Goal: Task Accomplishment & Management: Use online tool/utility

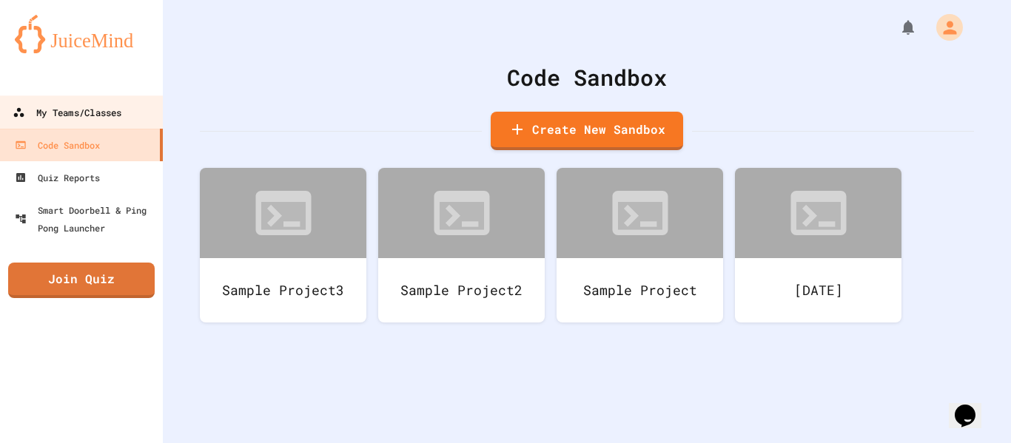
click at [121, 112] on div "My Teams/Classes" at bounding box center [67, 113] width 109 height 19
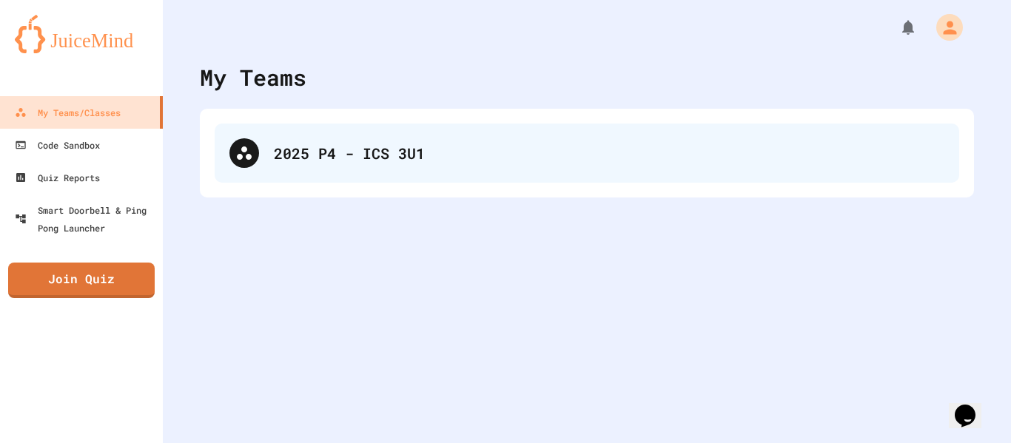
click at [404, 131] on div "2025 P4 - ICS 3U1" at bounding box center [587, 153] width 745 height 59
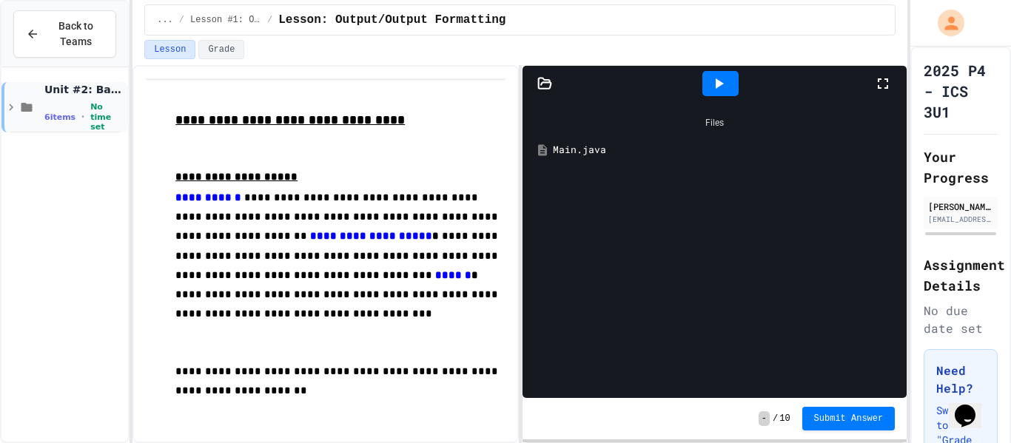
click at [64, 96] on span "Unit #2: Basic Programming Concepts" at bounding box center [84, 89] width 81 height 13
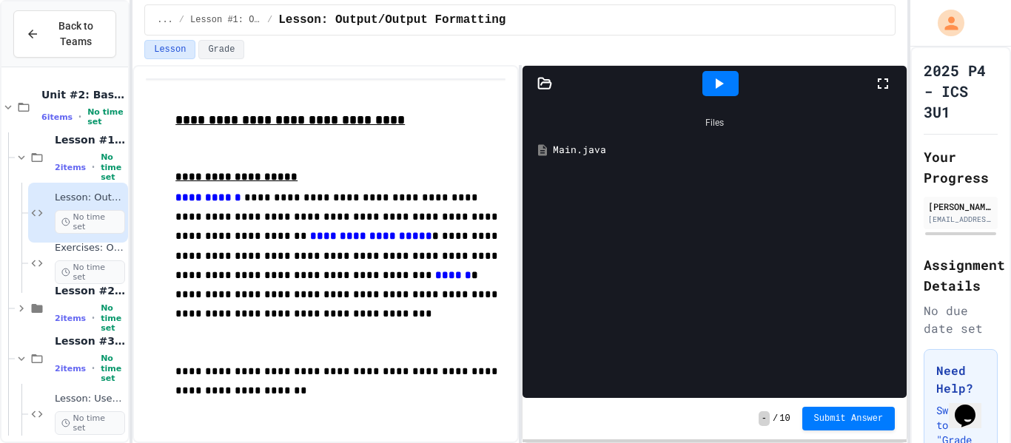
scroll to position [58, 0]
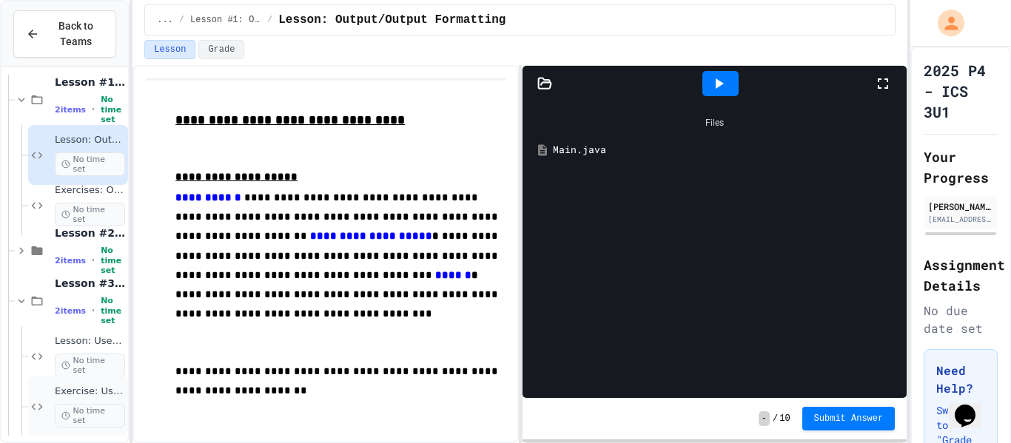
click at [80, 412] on span "No time set" at bounding box center [90, 416] width 70 height 24
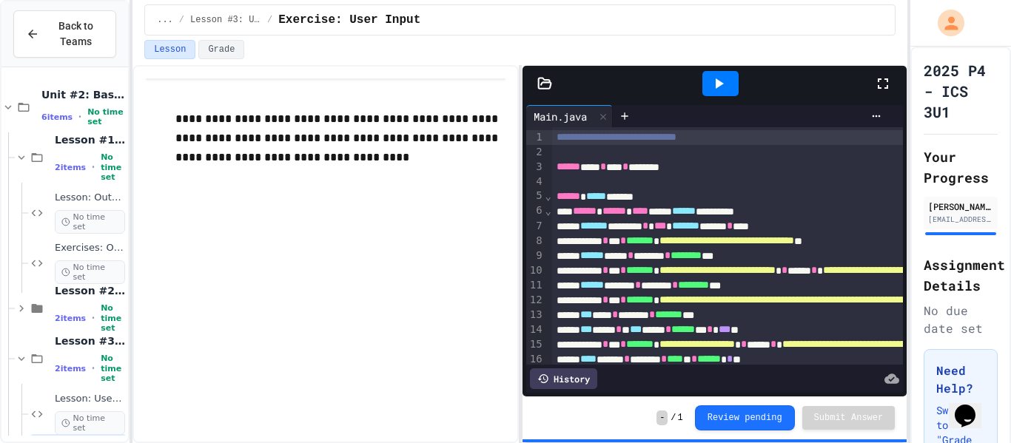
click at [723, 84] on icon at bounding box center [720, 83] width 8 height 10
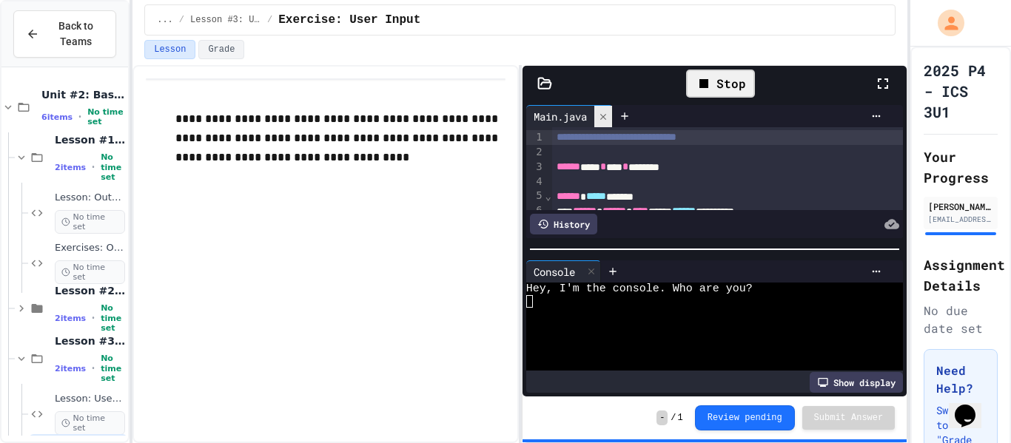
click at [606, 118] on icon at bounding box center [603, 117] width 10 height 10
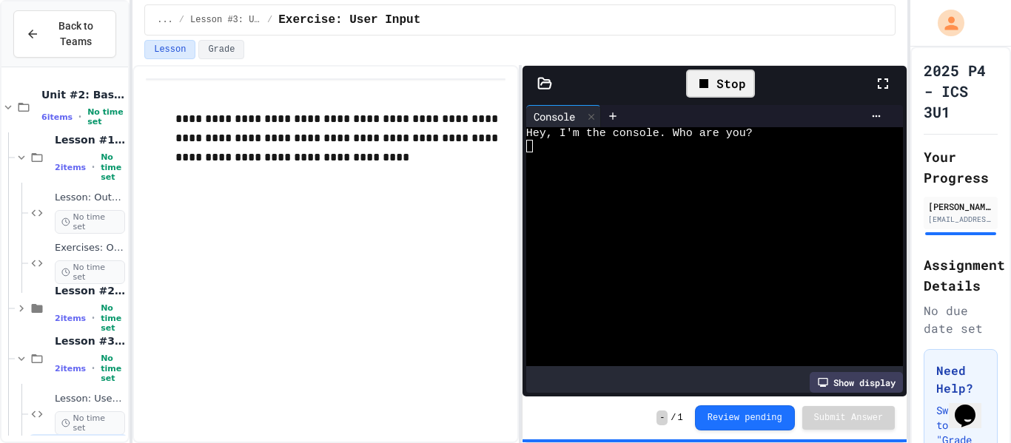
click at [544, 161] on div at bounding box center [706, 158] width 360 height 13
type textarea "*"
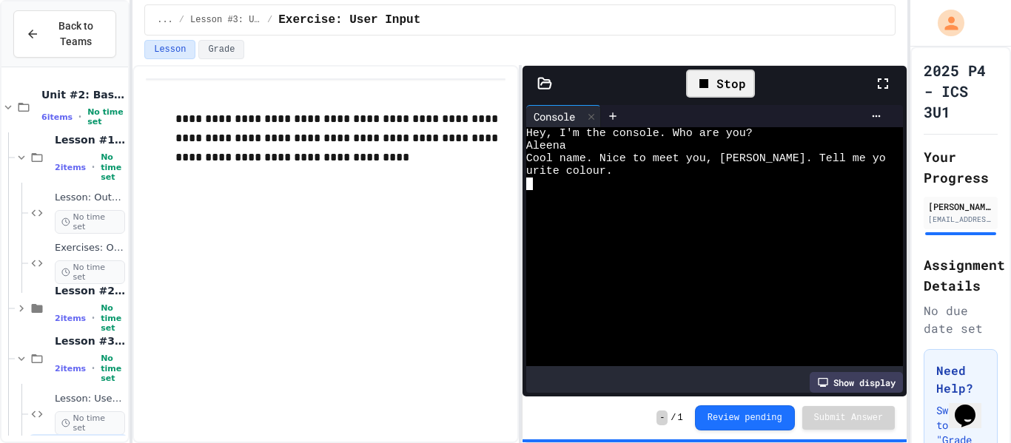
type textarea "*"
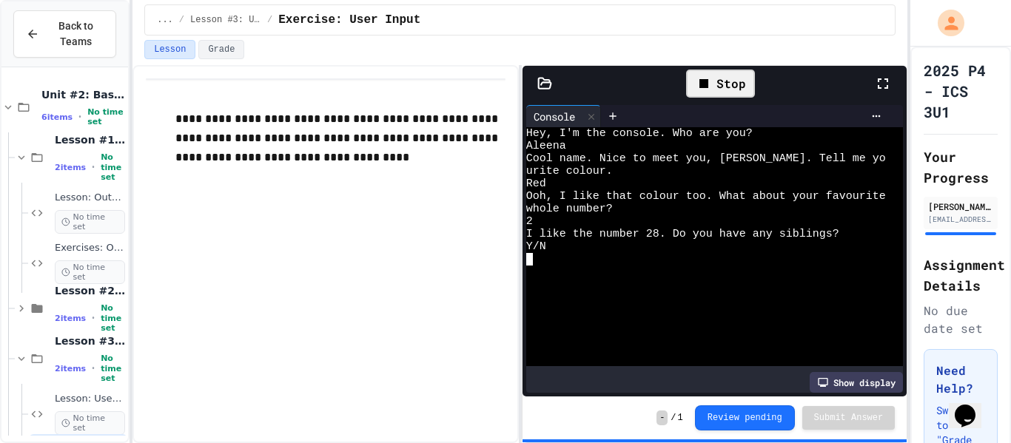
type textarea "*"
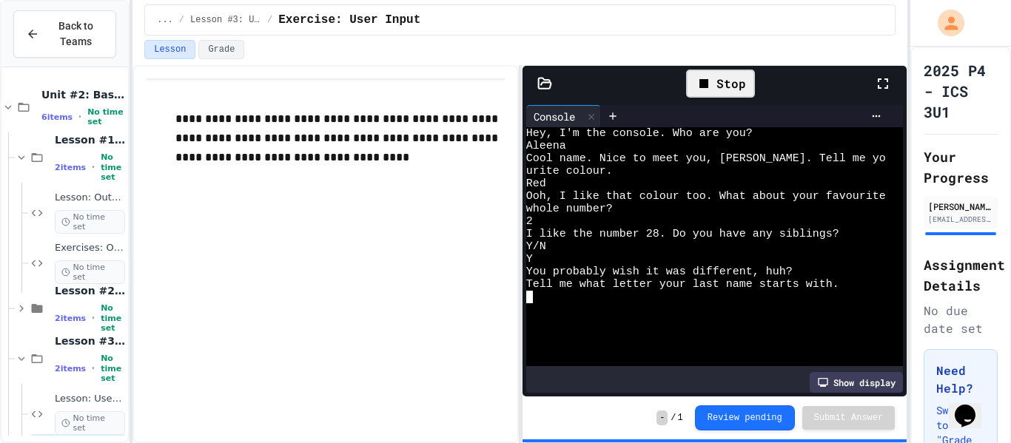
type textarea "*"
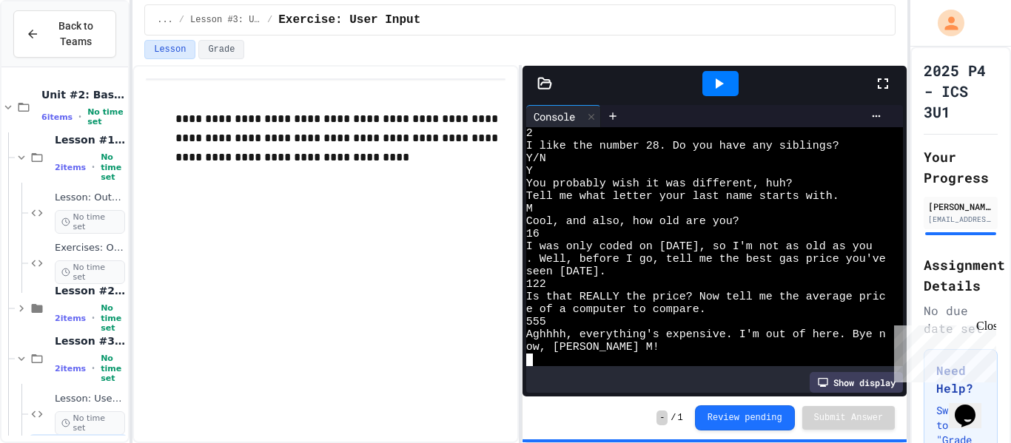
scroll to position [88, 0]
click at [595, 112] on icon at bounding box center [591, 117] width 10 height 10
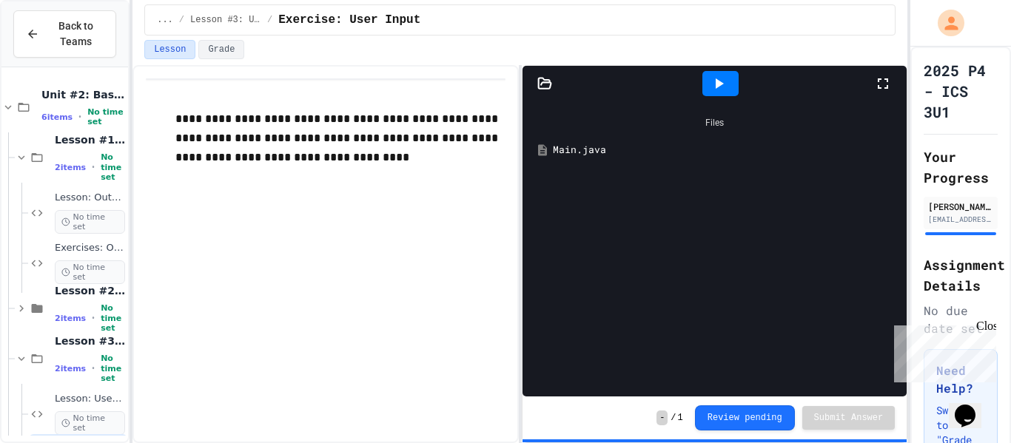
click at [583, 141] on div "Main.java" at bounding box center [715, 150] width 370 height 27
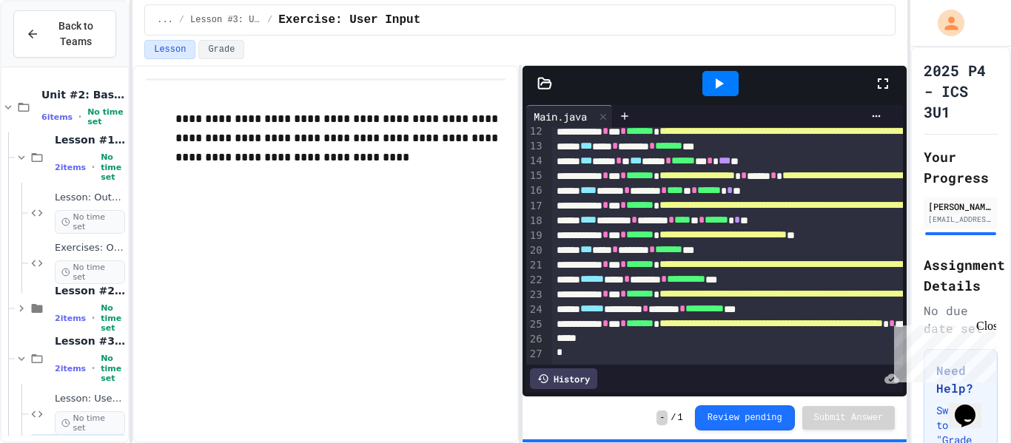
scroll to position [0, 0]
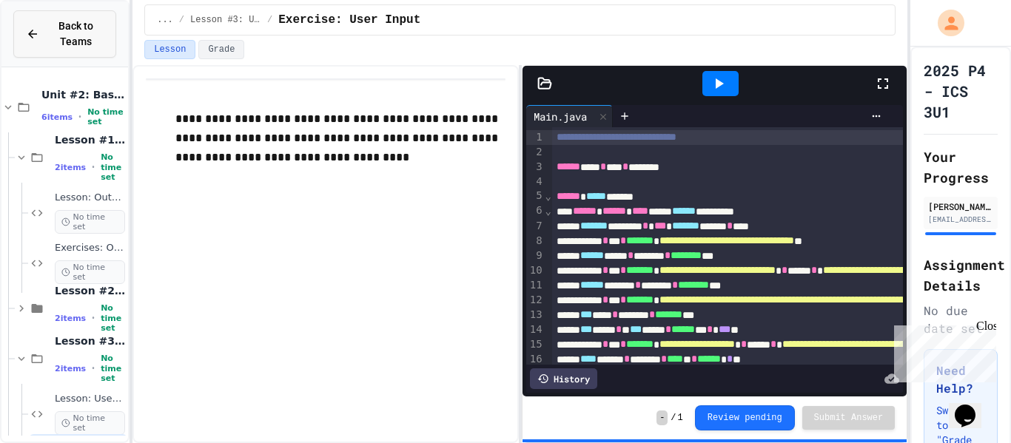
click at [53, 26] on span "Back to Teams" at bounding box center [76, 34] width 56 height 31
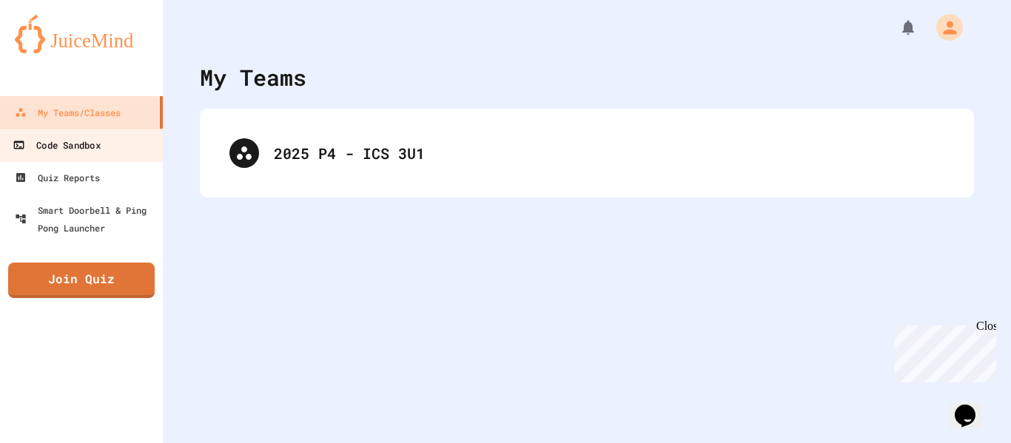
click at [74, 157] on link "Code Sandbox" at bounding box center [82, 144] width 168 height 33
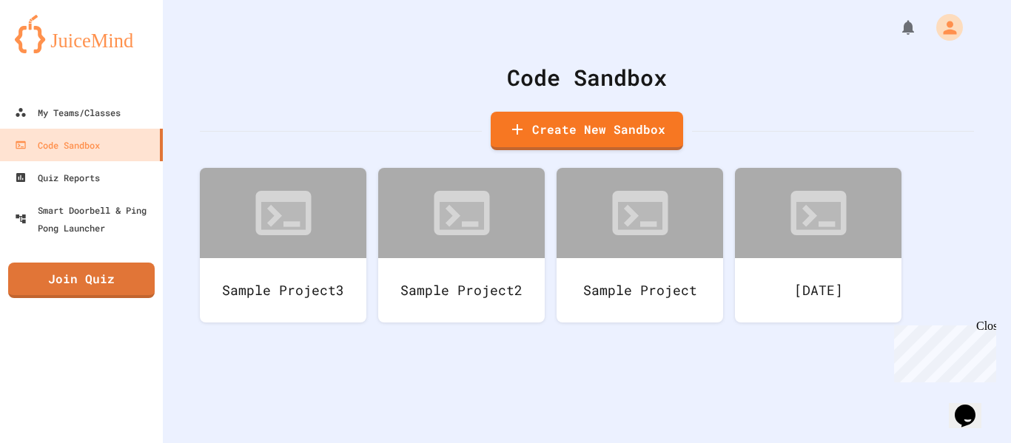
click at [363, 26] on div at bounding box center [587, 22] width 848 height 44
click at [624, 122] on link "Create New Sandbox" at bounding box center [586, 130] width 195 height 41
type input "*******"
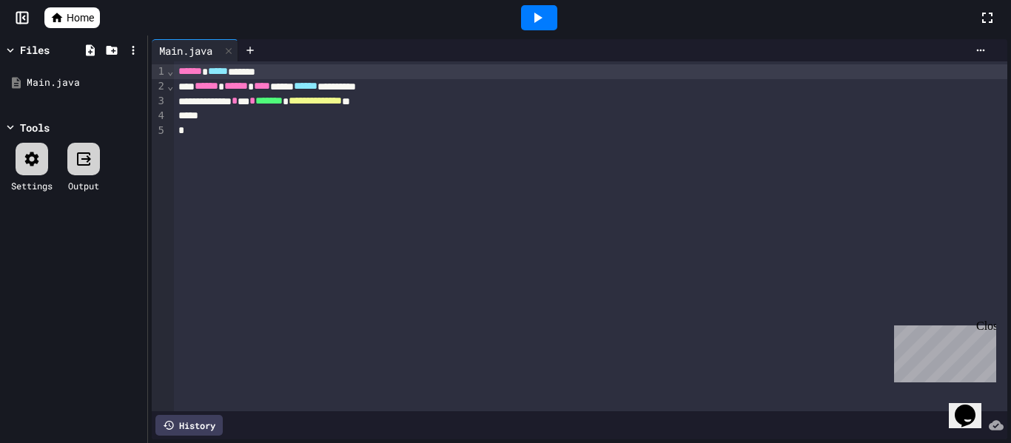
click at [185, 73] on span "******" at bounding box center [190, 71] width 24 height 10
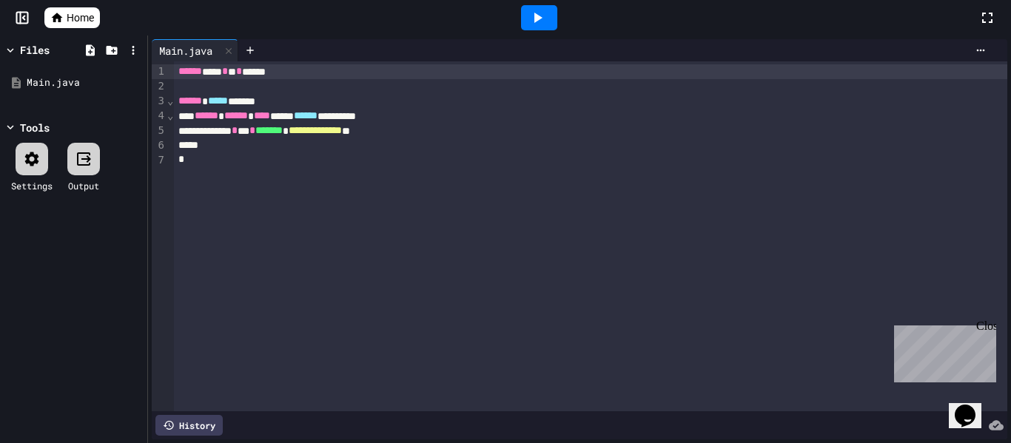
click at [534, 22] on icon at bounding box center [538, 18] width 18 height 18
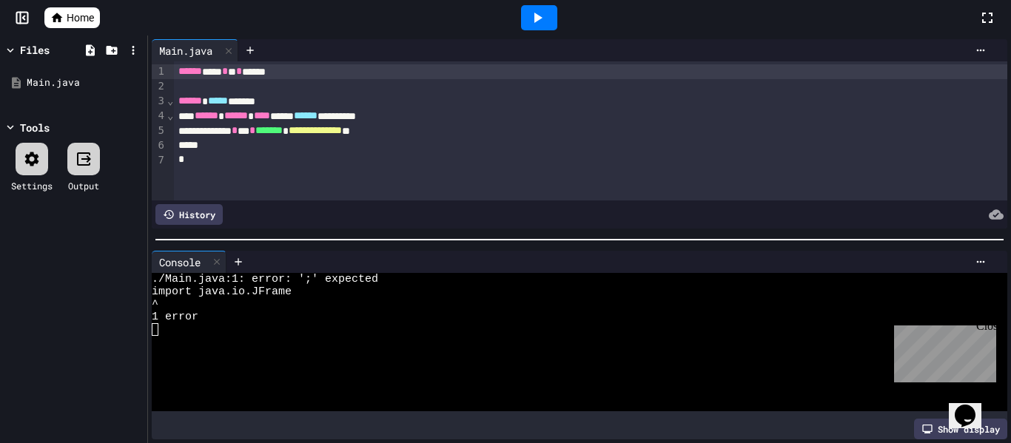
click at [315, 77] on div "****** **** * ** * ******" at bounding box center [591, 71] width 834 height 15
click at [543, 23] on icon at bounding box center [538, 18] width 18 height 18
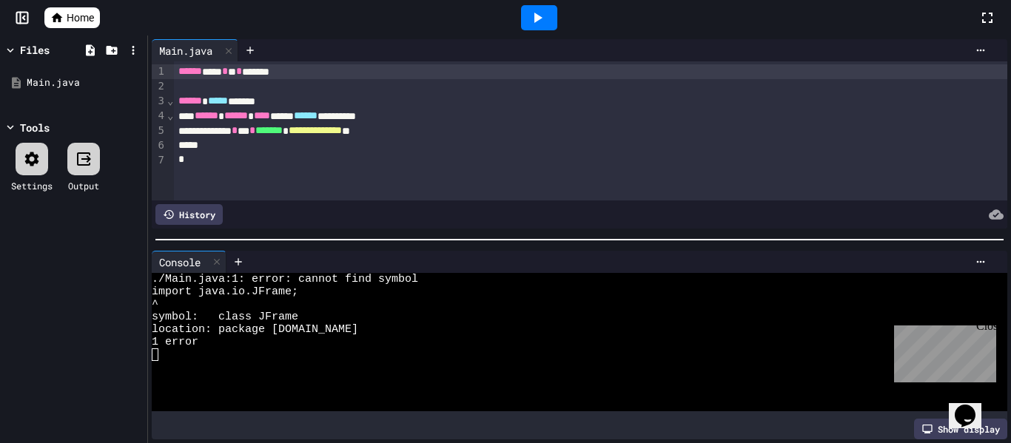
click at [228, 76] on span "*" at bounding box center [225, 71] width 6 height 10
click at [545, 25] on icon at bounding box center [538, 18] width 18 height 18
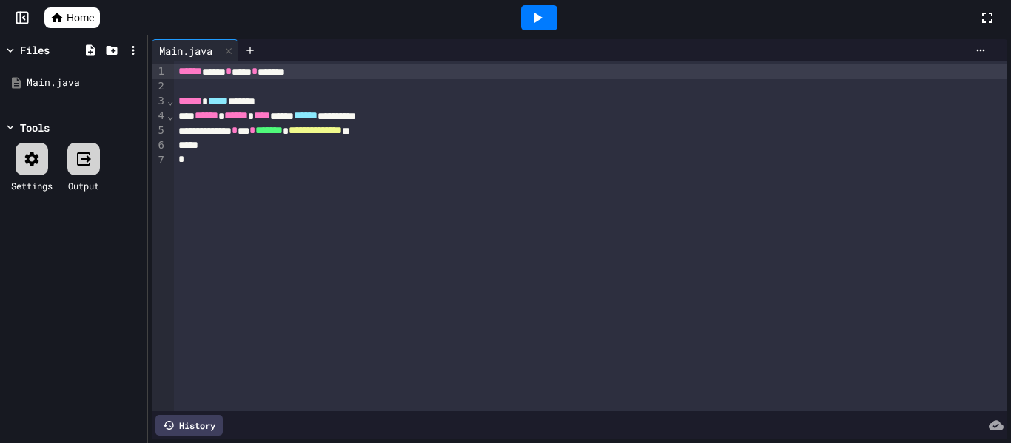
click at [452, 124] on div "**********" at bounding box center [591, 131] width 834 height 15
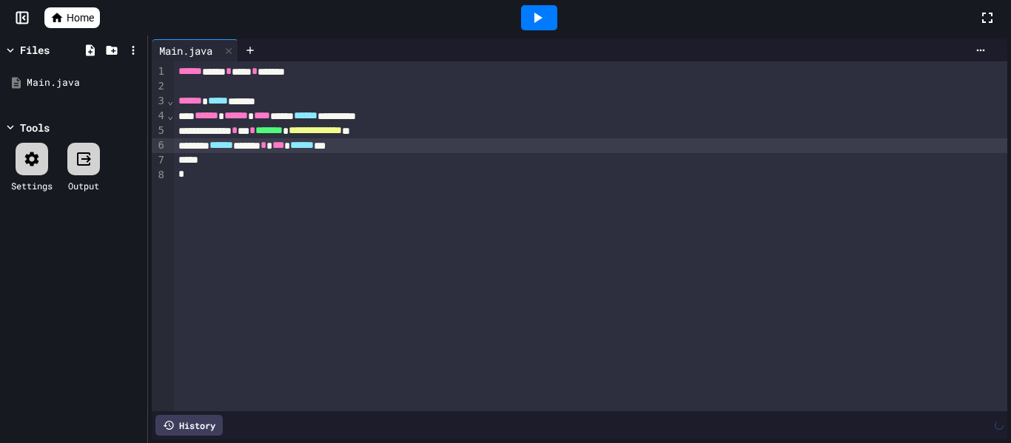
click at [533, 17] on icon at bounding box center [538, 18] width 18 height 18
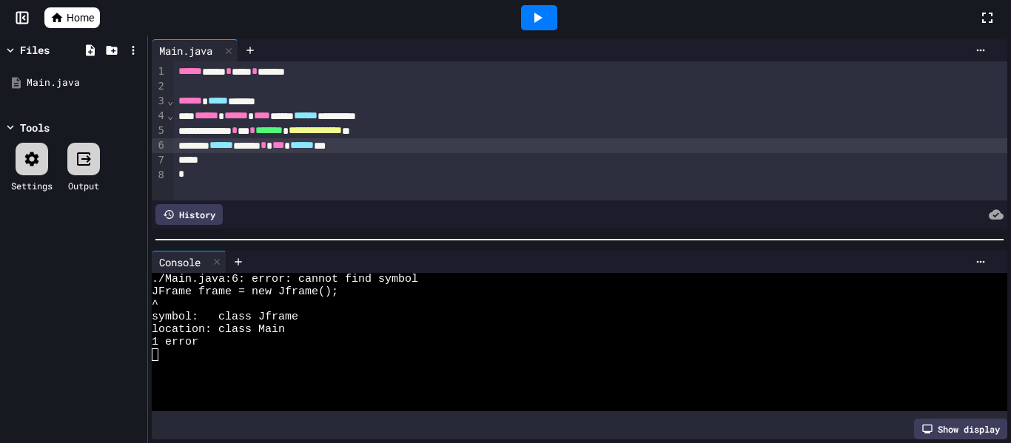
click at [232, 147] on span "******" at bounding box center [221, 145] width 24 height 10
click at [310, 148] on span "******" at bounding box center [298, 145] width 24 height 10
click at [529, 18] on icon at bounding box center [538, 18] width 18 height 18
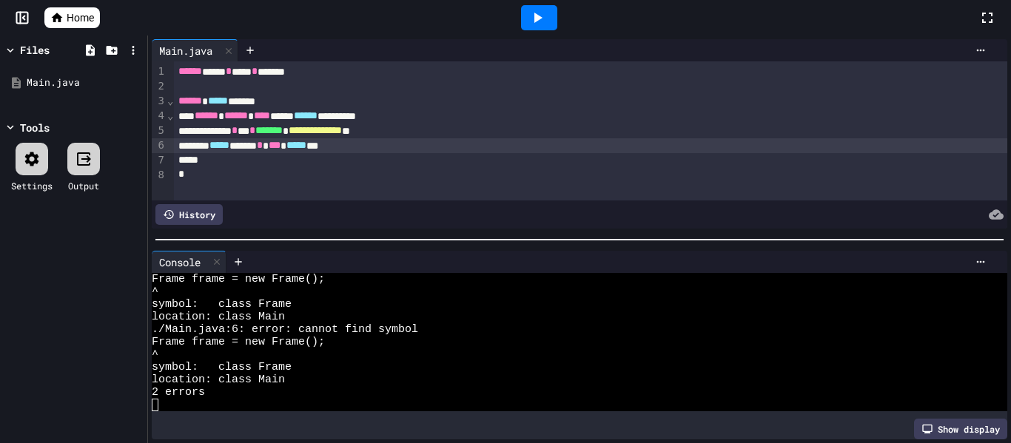
scroll to position [13, 0]
click at [306, 148] on span "*****" at bounding box center [296, 145] width 20 height 10
click at [537, 21] on icon at bounding box center [538, 18] width 18 height 18
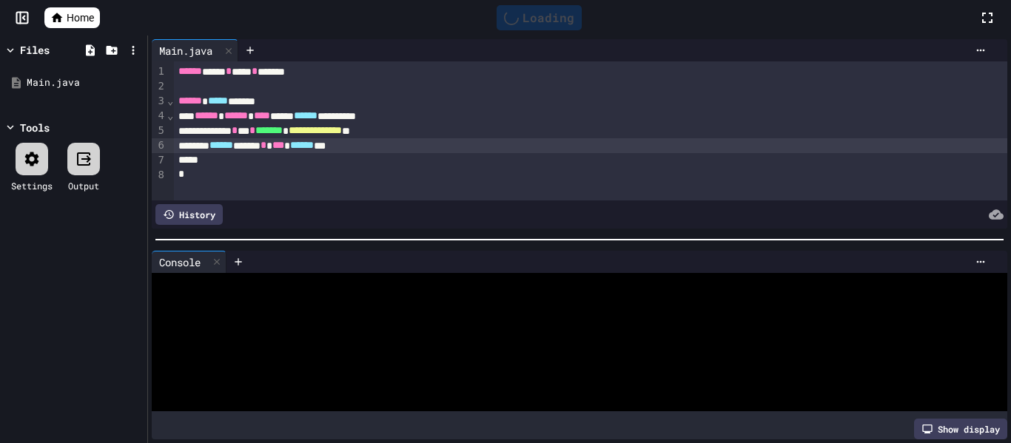
scroll to position [0, 0]
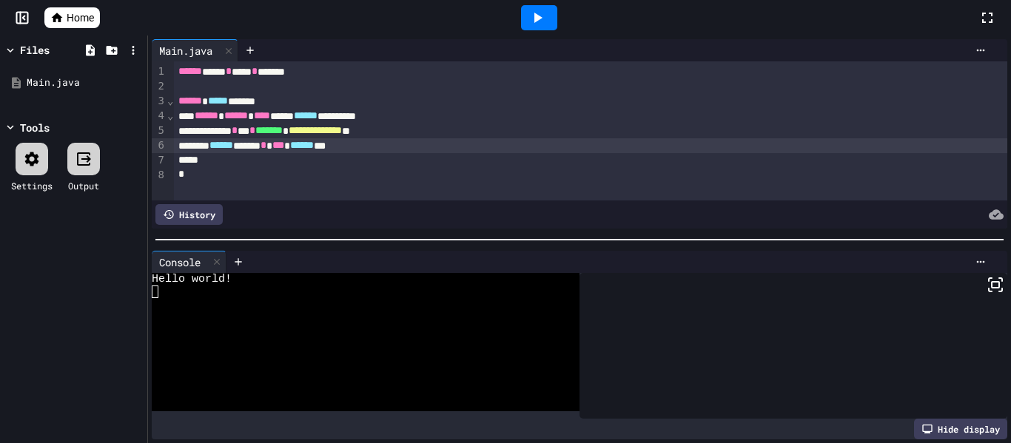
click at [1000, 286] on icon at bounding box center [996, 285] width 18 height 18
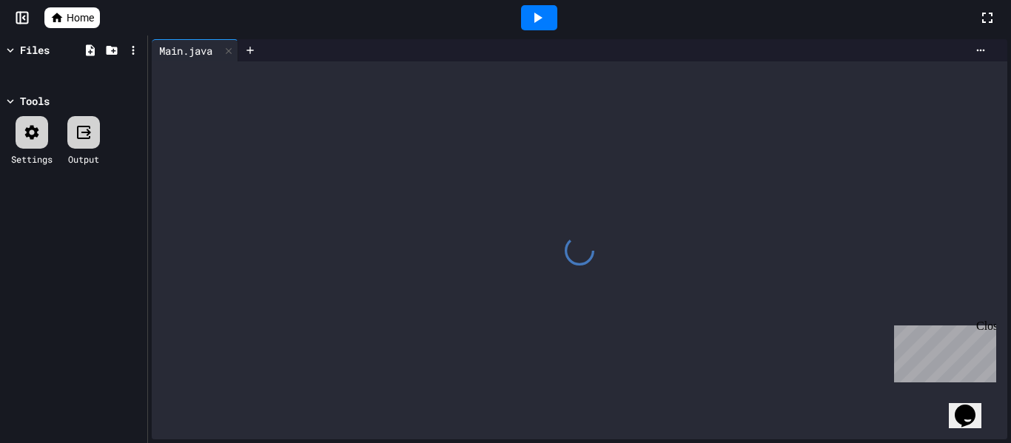
click at [976, 405] on icon "Chat widget" at bounding box center [965, 416] width 21 height 22
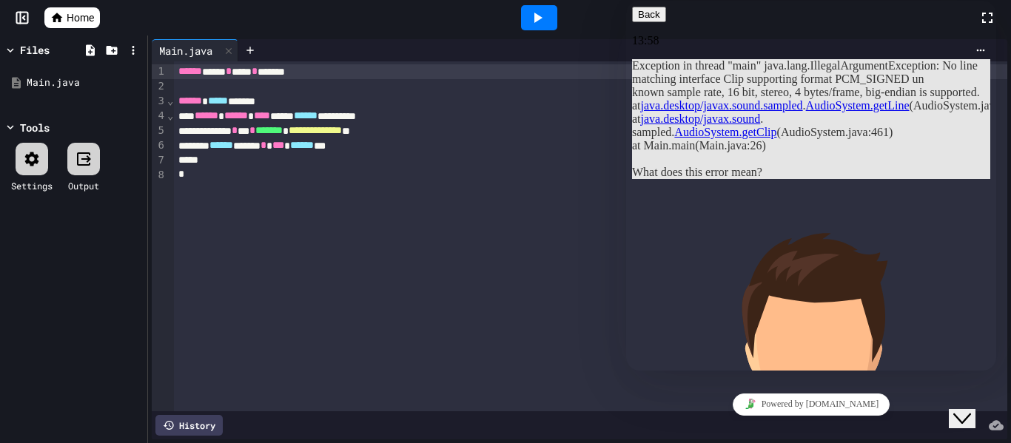
scroll to position [250, 0]
click at [638, 20] on icon "button" at bounding box center [638, 14] width 0 height 11
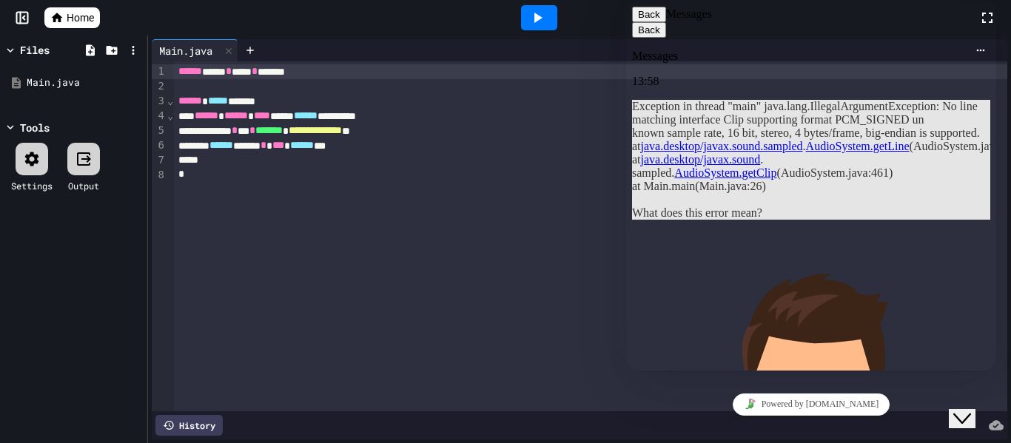
scroll to position [193, 0]
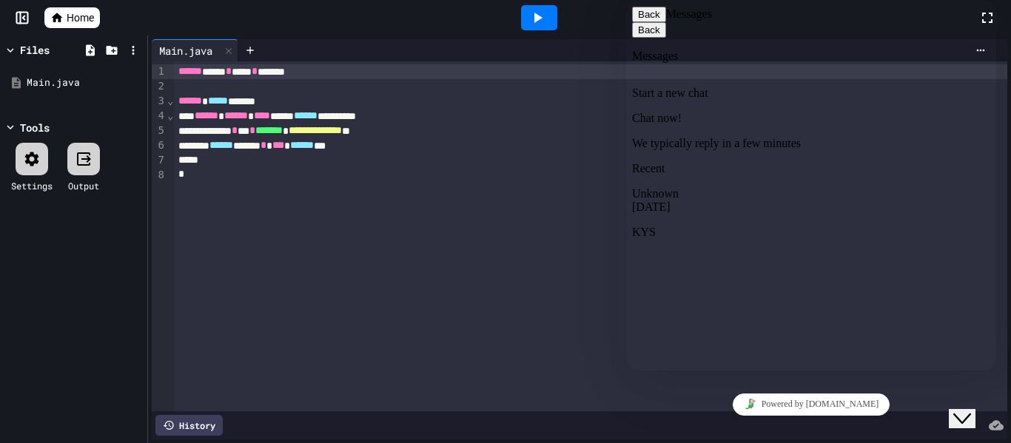
click at [648, 22] on button "Back" at bounding box center [649, 15] width 34 height 16
click at [970, 414] on icon "Chat widget" at bounding box center [962, 419] width 18 height 10
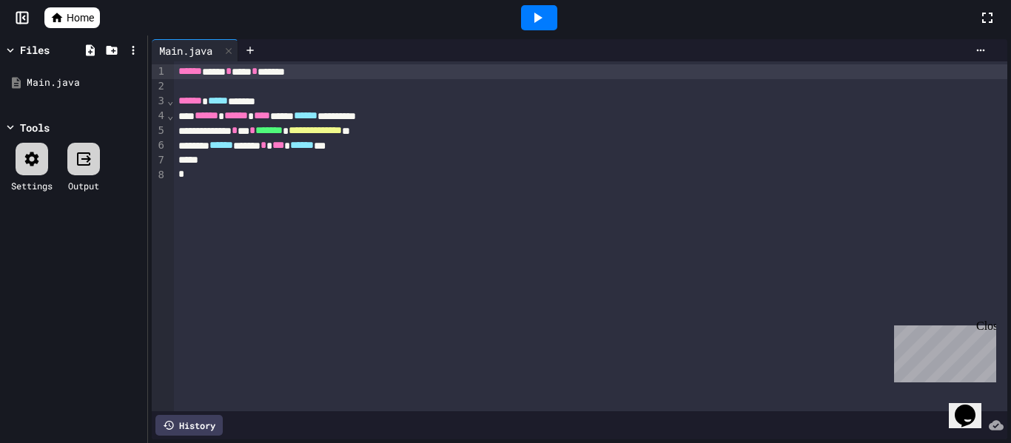
click at [988, 327] on div "Close" at bounding box center [985, 329] width 19 height 19
